Goal: Find specific page/section: Find specific page/section

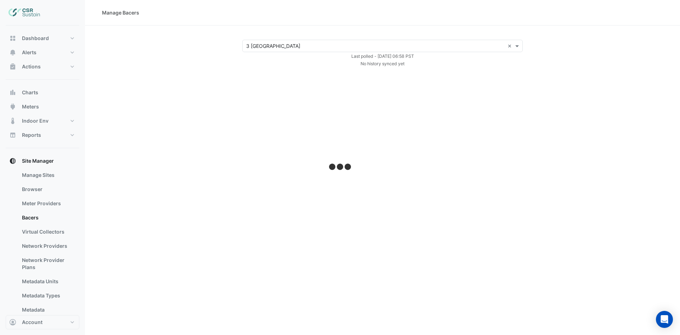
select select "***"
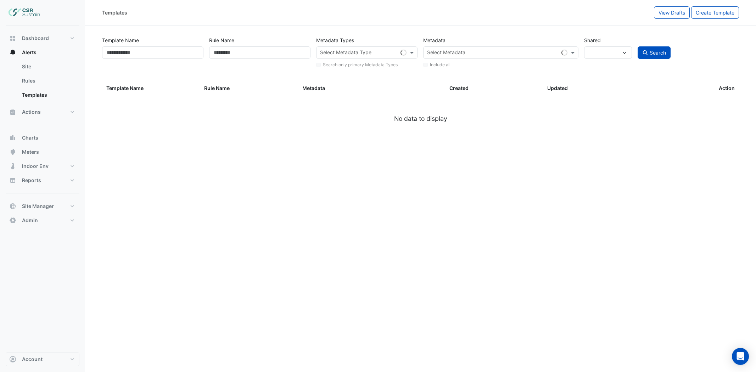
select select
